Goal: Check status: Check status

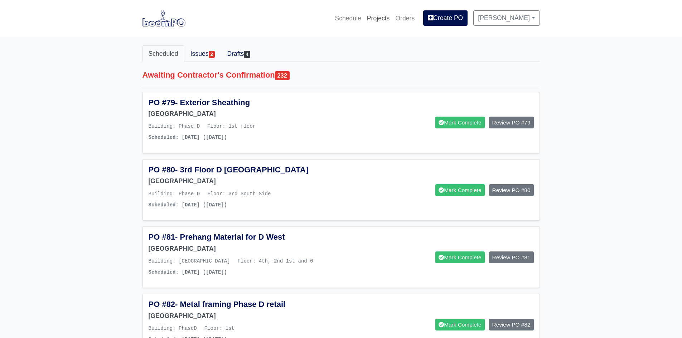
click at [379, 19] on link "Projects" at bounding box center [378, 18] width 29 height 16
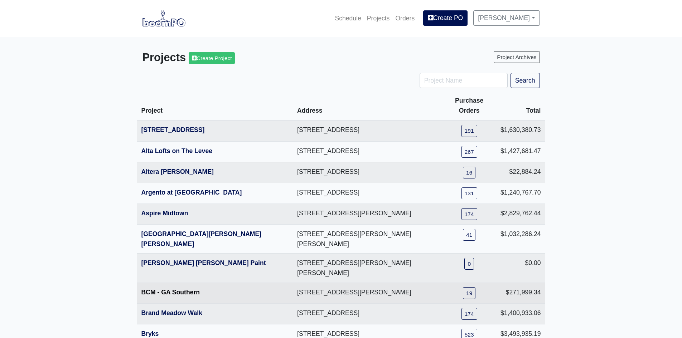
click at [158, 289] on link "BCM - GA Southern" at bounding box center [170, 292] width 59 height 7
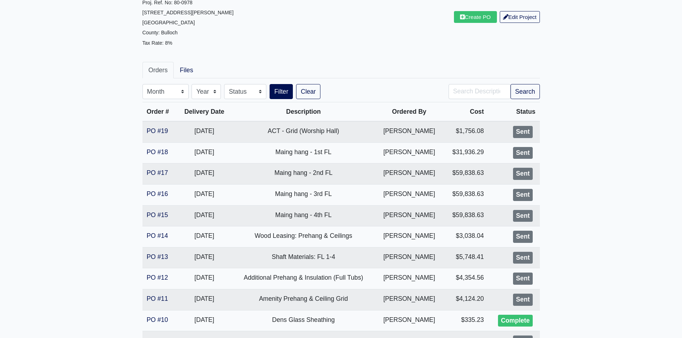
scroll to position [72, 0]
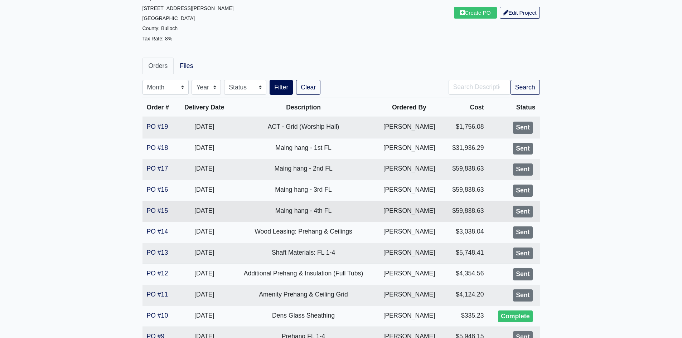
click at [145, 212] on td "PO #15" at bounding box center [159, 211] width 35 height 21
click at [150, 211] on link "PO #15" at bounding box center [157, 210] width 21 height 7
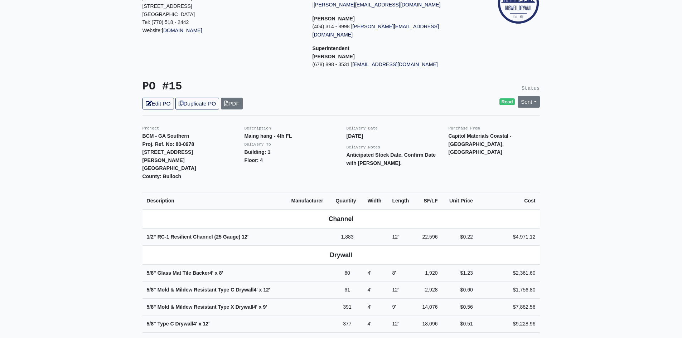
scroll to position [72, 0]
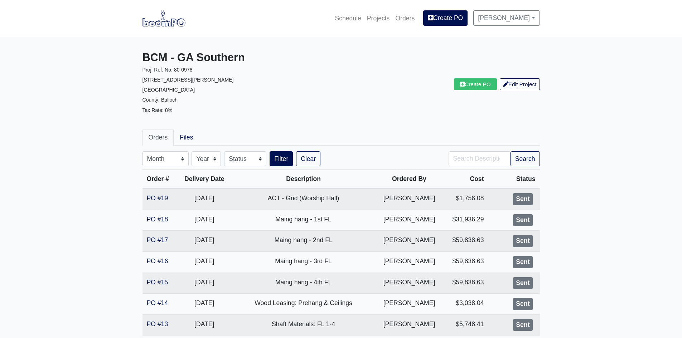
scroll to position [72, 0]
